Goal: Find specific page/section: Find specific page/section

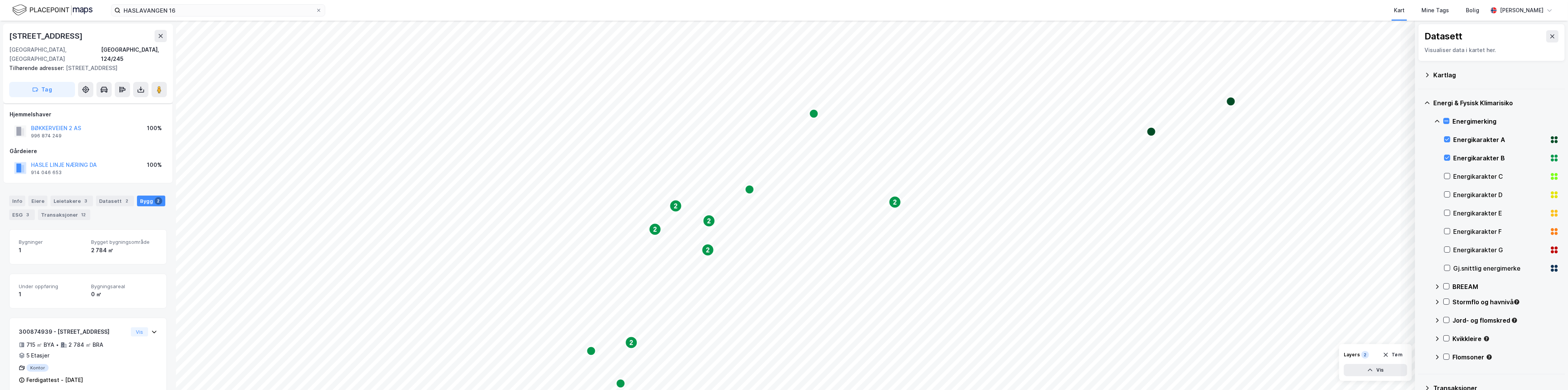
scroll to position [51, 0]
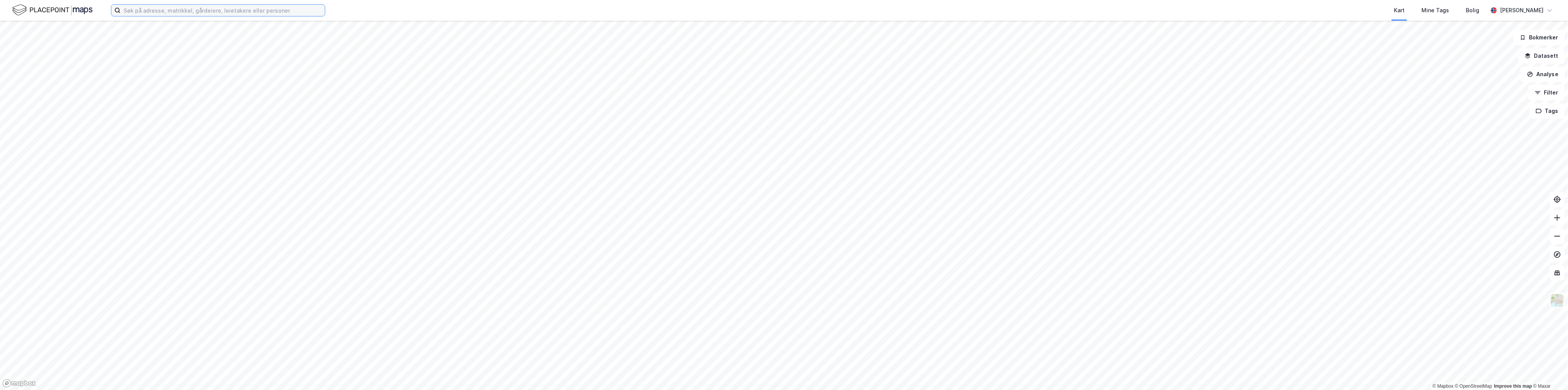
click at [202, 16] on input at bounding box center [223, 10] width 204 height 11
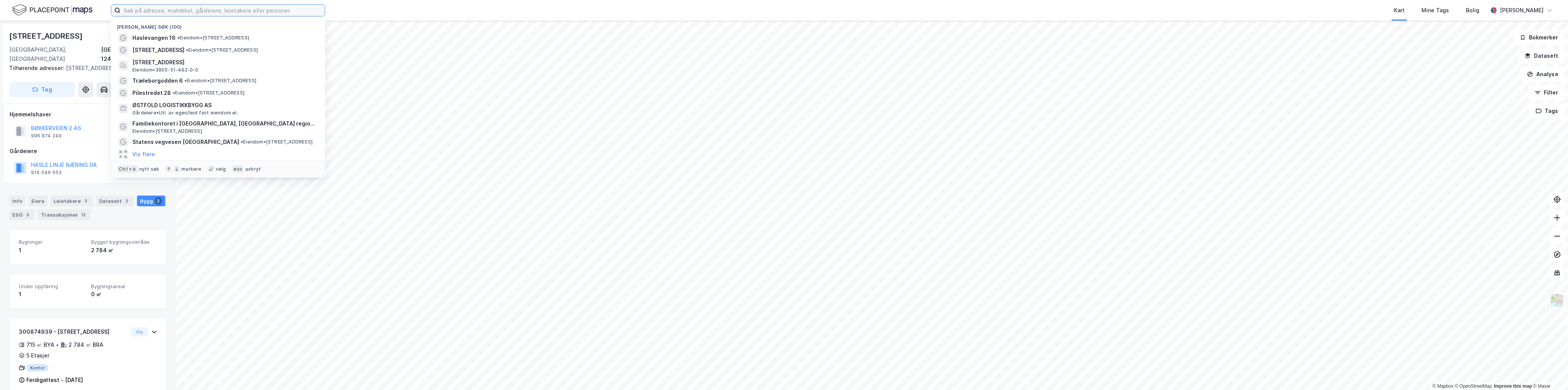
paste input "Grønlandsleiret 31"
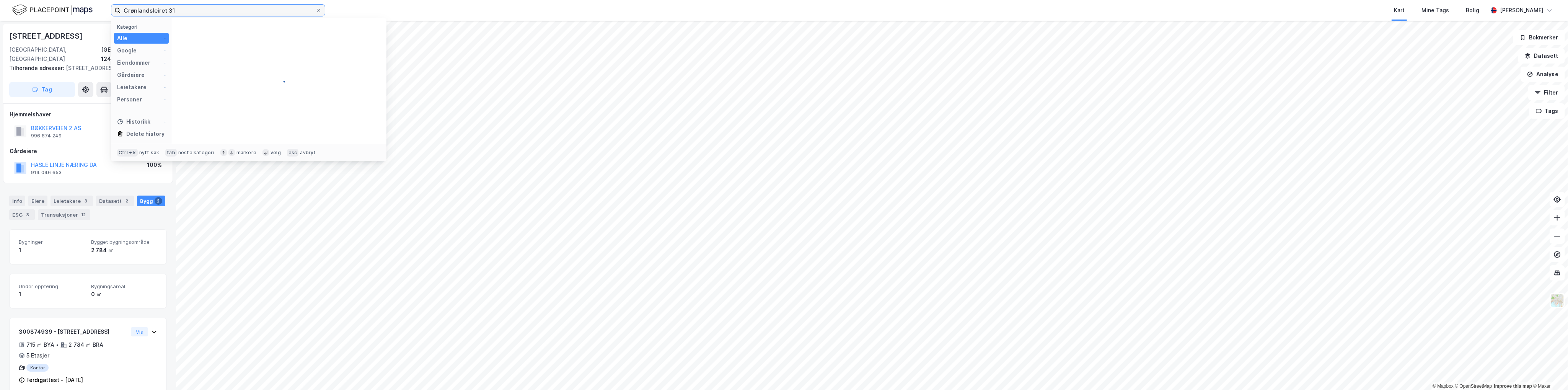
type input "Grønlandsleiret 31"
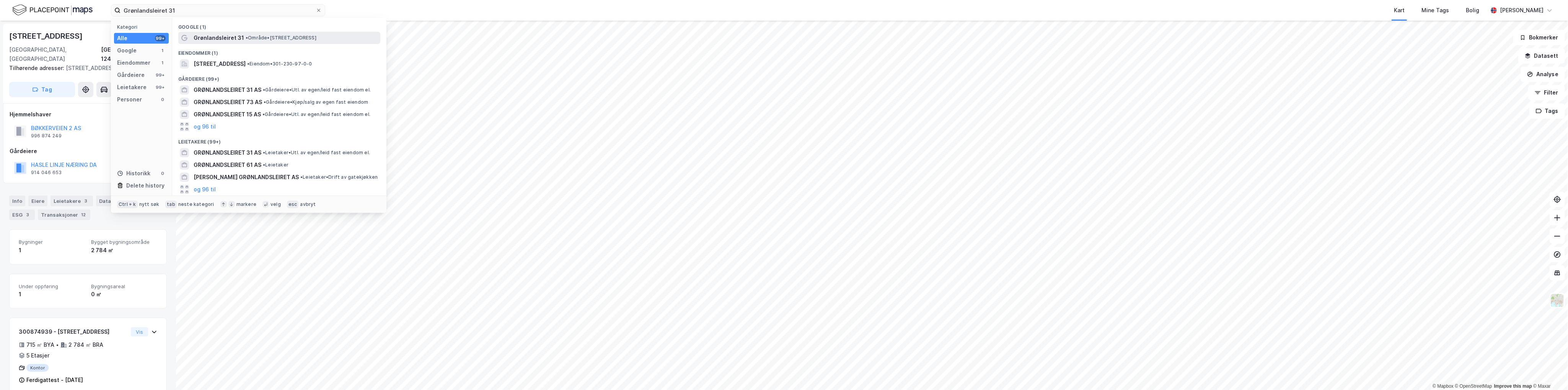
click at [220, 36] on span "Grønlandsleiret 31" at bounding box center [219, 38] width 51 height 9
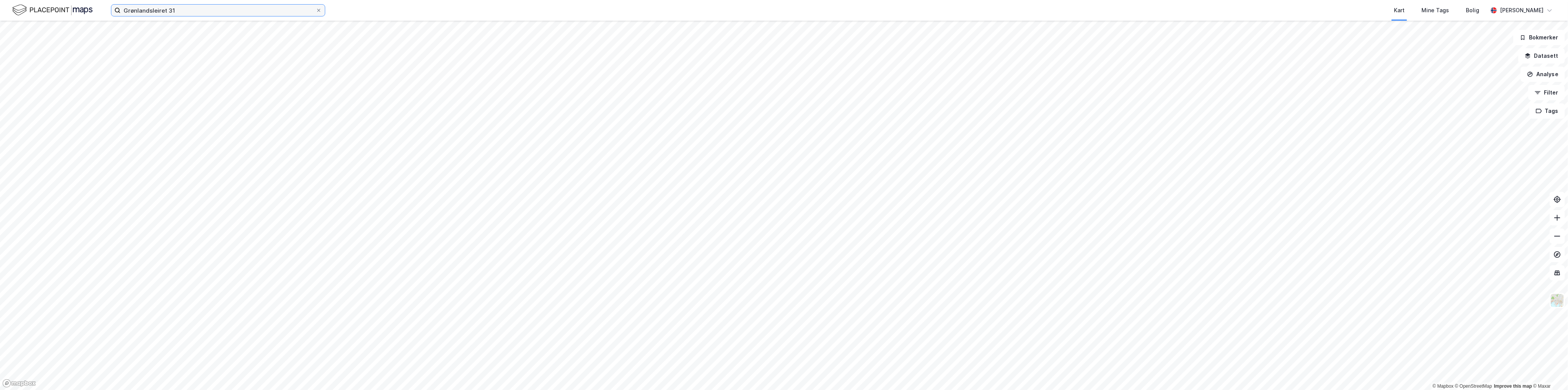
click at [211, 11] on input "Grønlandsleiret 31" at bounding box center [218, 10] width 195 height 11
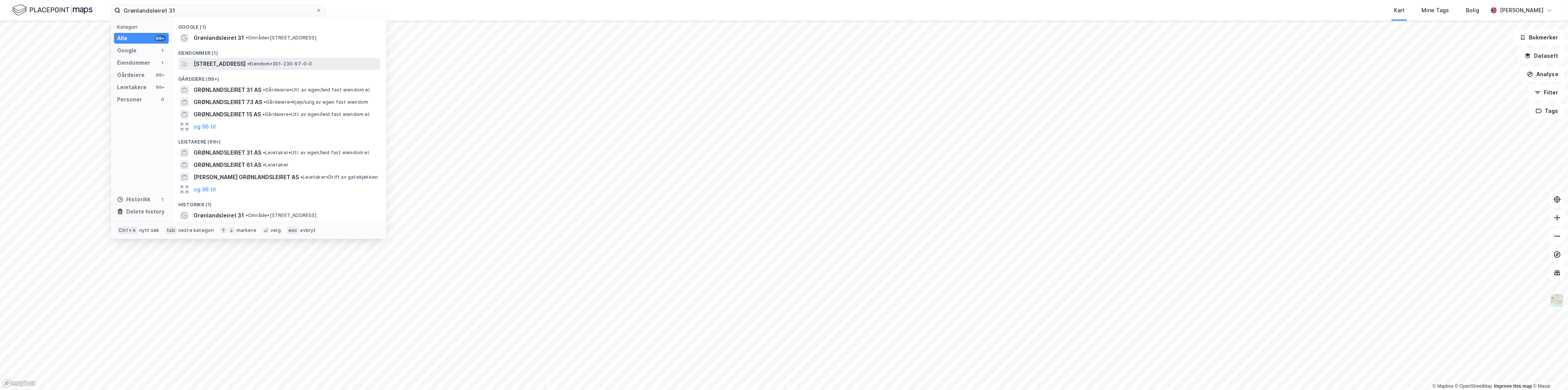
click at [238, 63] on span "Grønlandsleiret 31, 0190, OSLO, OSLO" at bounding box center [220, 64] width 52 height 9
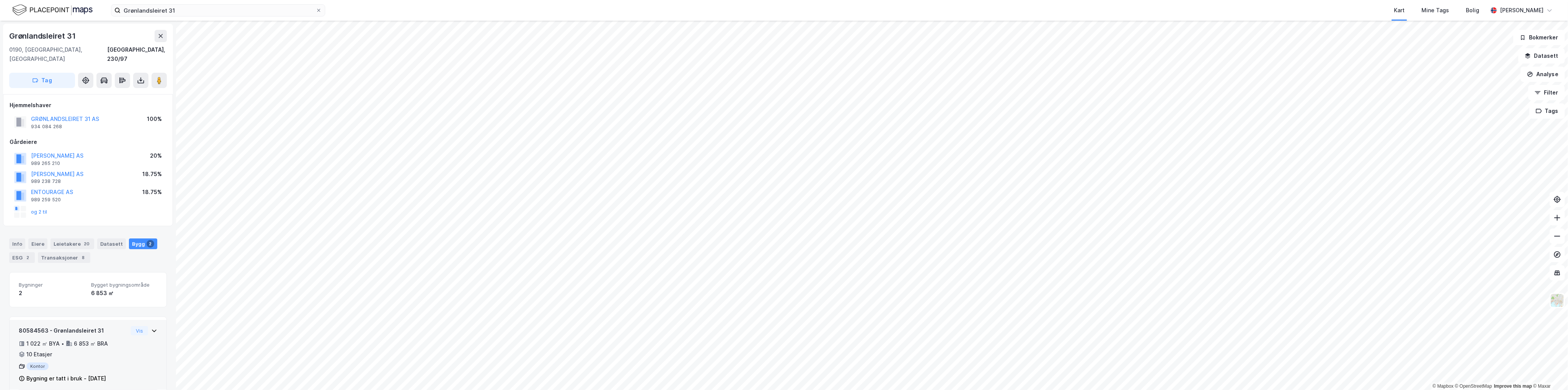
scroll to position [61, 0]
